Goal: Task Accomplishment & Management: Manage account settings

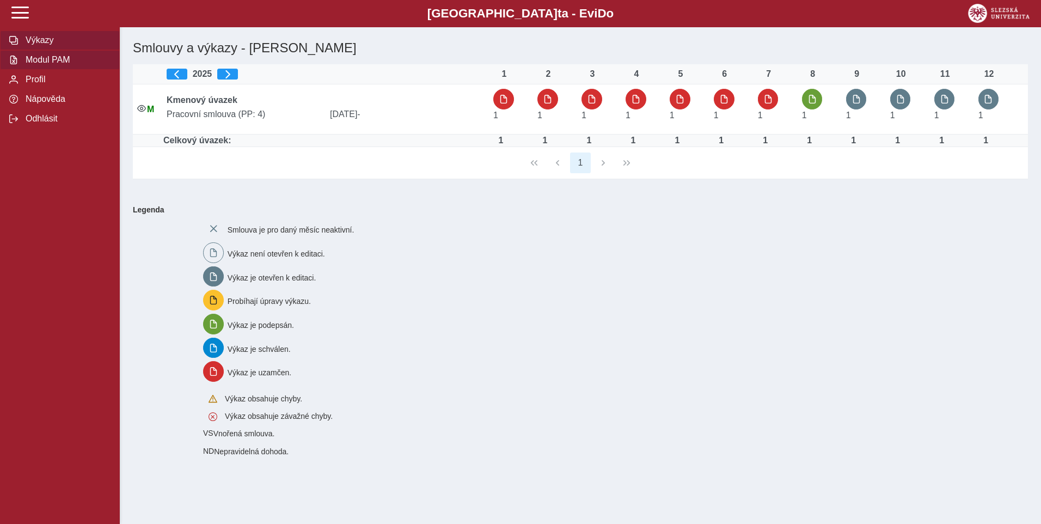
click at [81, 64] on span "Modul PAM" at bounding box center [66, 60] width 88 height 10
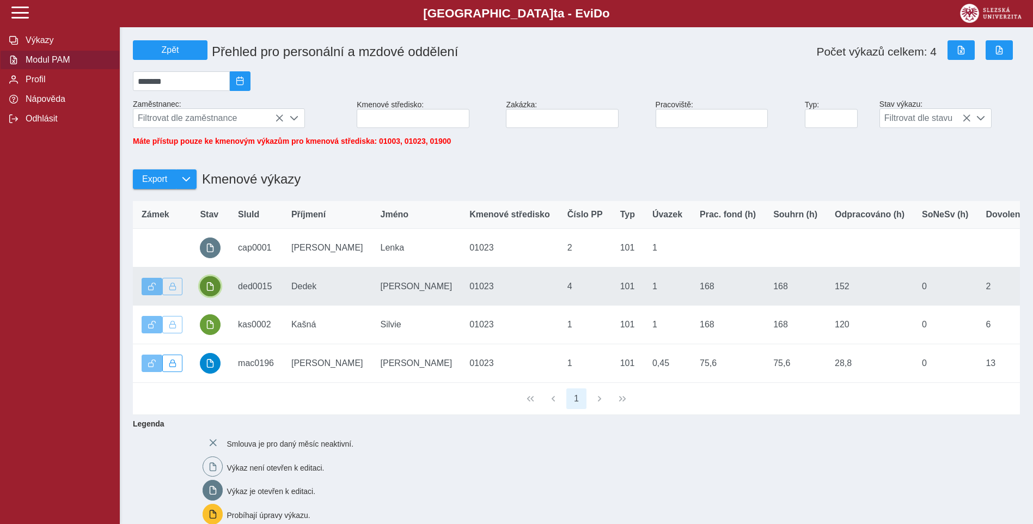
click at [206, 291] on span "button" at bounding box center [210, 286] width 9 height 9
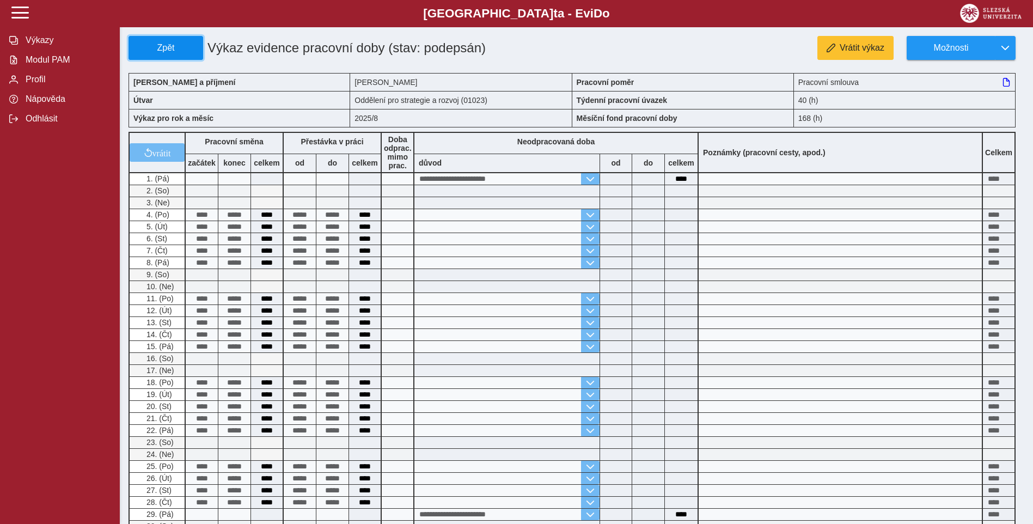
click at [173, 52] on span "Zpět" at bounding box center [165, 48] width 65 height 10
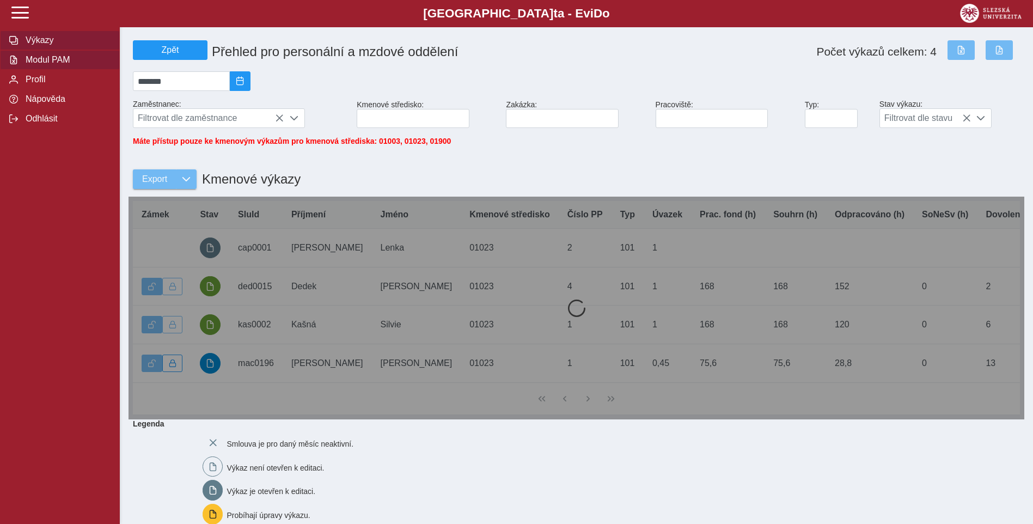
click at [50, 36] on span "Výkazy" at bounding box center [66, 40] width 88 height 10
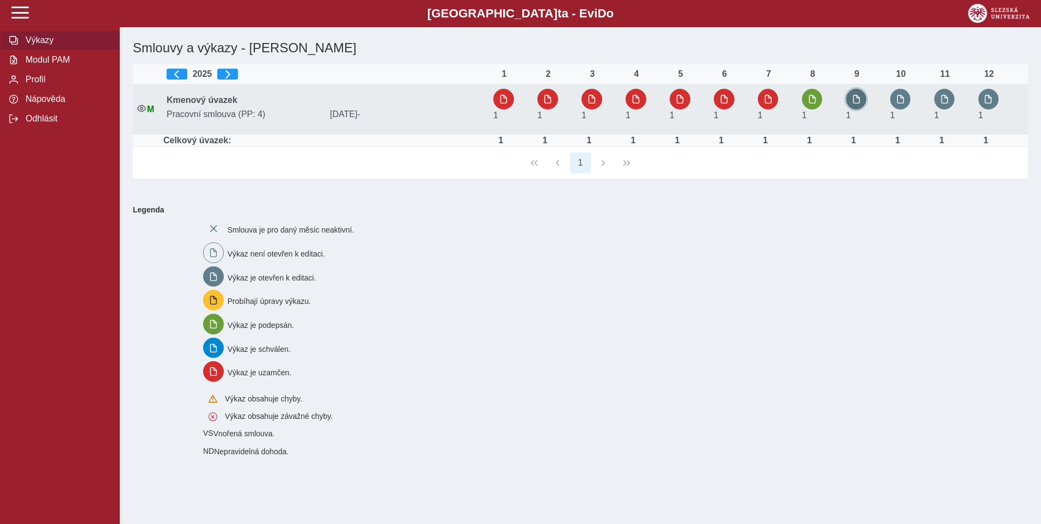
click at [861, 100] on span "button" at bounding box center [856, 99] width 9 height 9
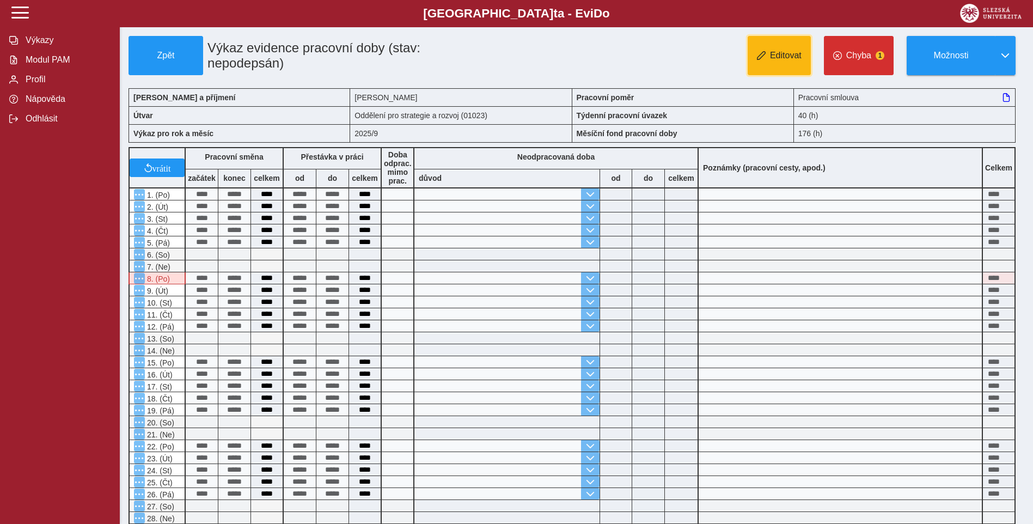
click at [786, 60] on span "Editovat" at bounding box center [786, 56] width 32 height 10
type input "**********"
type input "****"
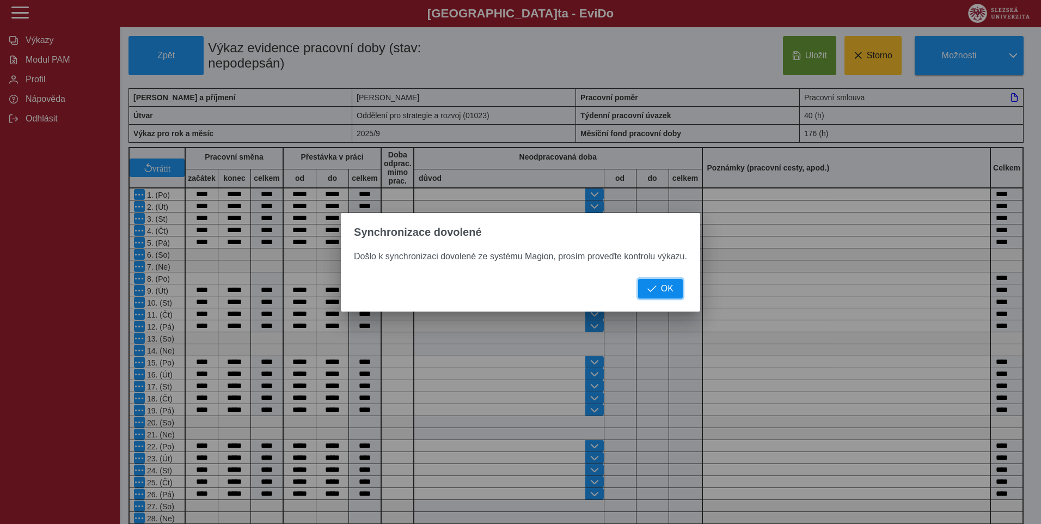
click at [651, 286] on span "button" at bounding box center [652, 288] width 9 height 9
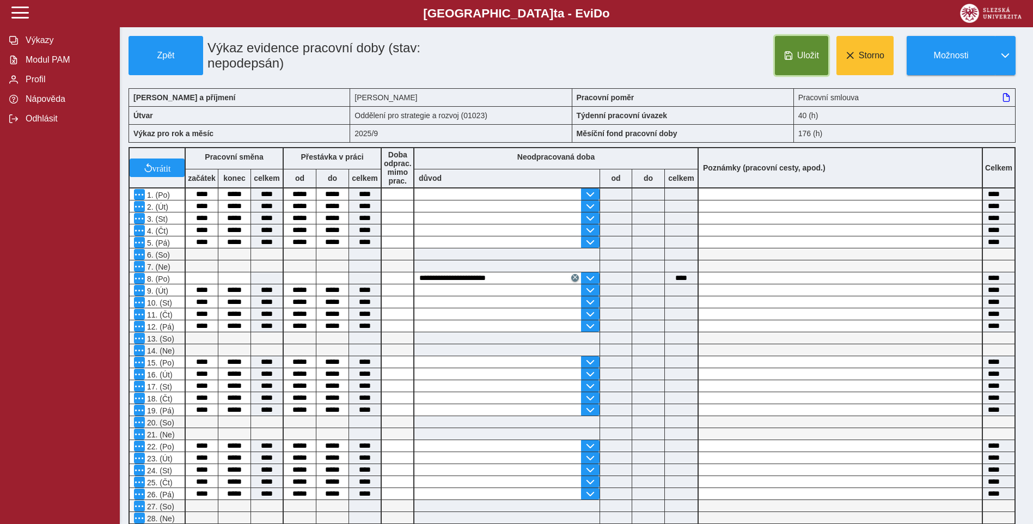
click at [791, 59] on span at bounding box center [788, 55] width 9 height 9
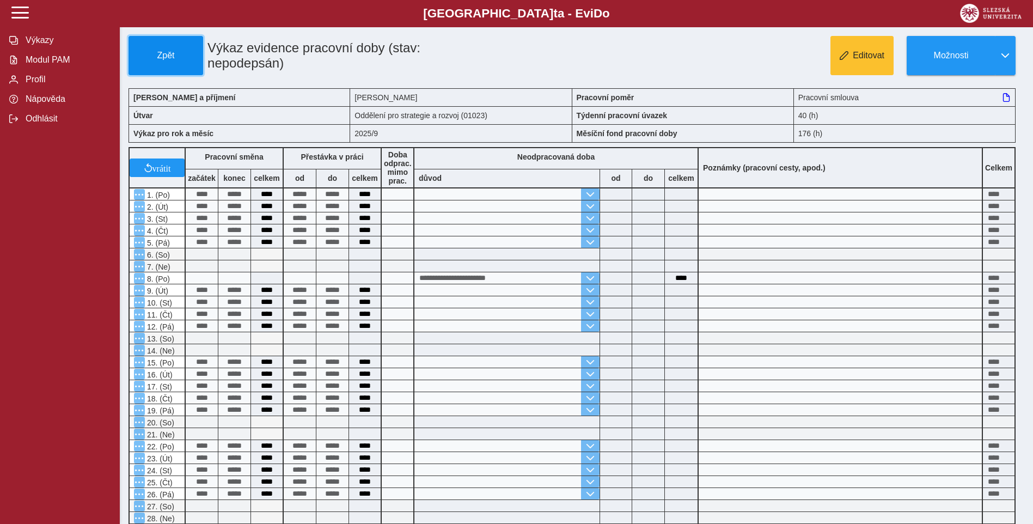
click at [150, 51] on span "Zpět" at bounding box center [165, 56] width 65 height 10
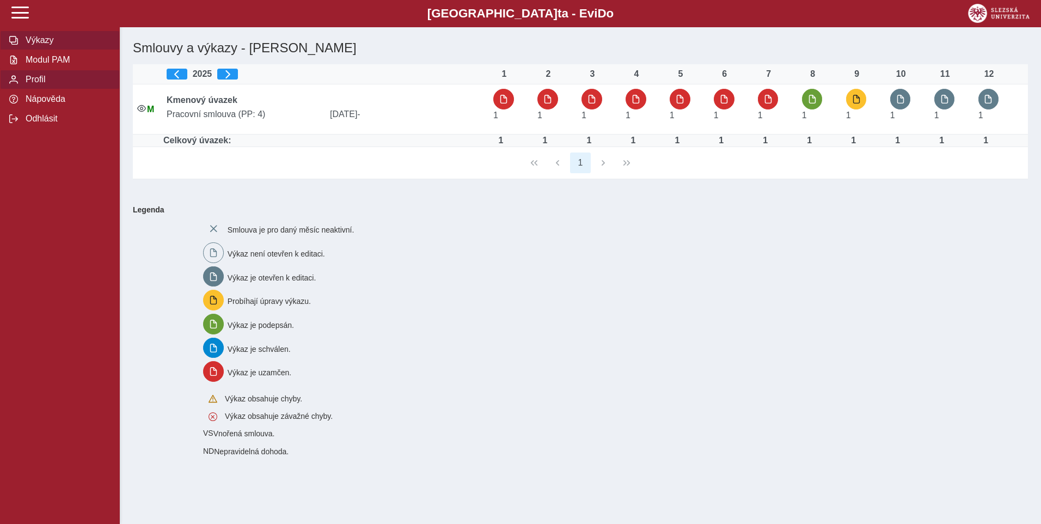
click at [40, 84] on span "Profil" at bounding box center [66, 80] width 88 height 10
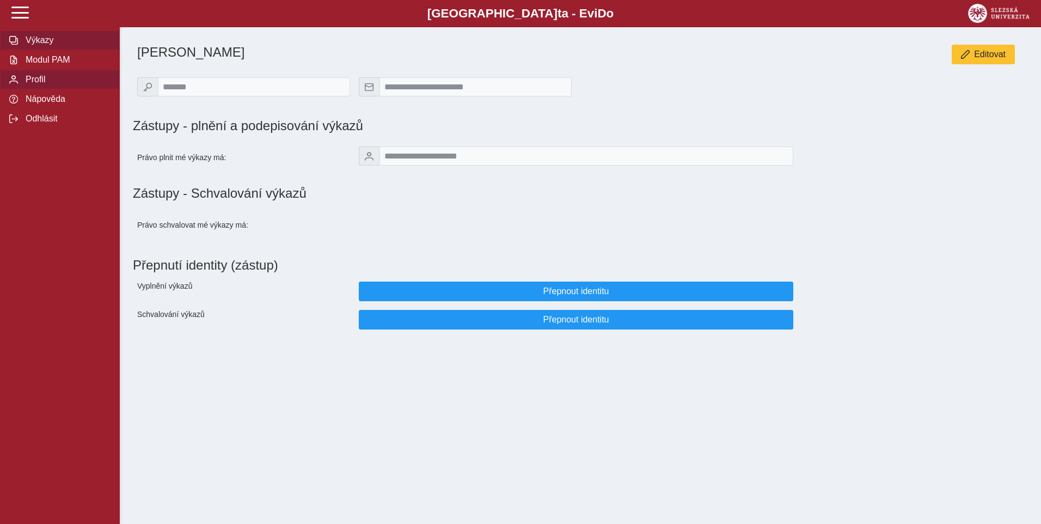
click at [57, 40] on span "Výkazy" at bounding box center [66, 40] width 88 height 10
